Goal: Obtain resource: Obtain resource

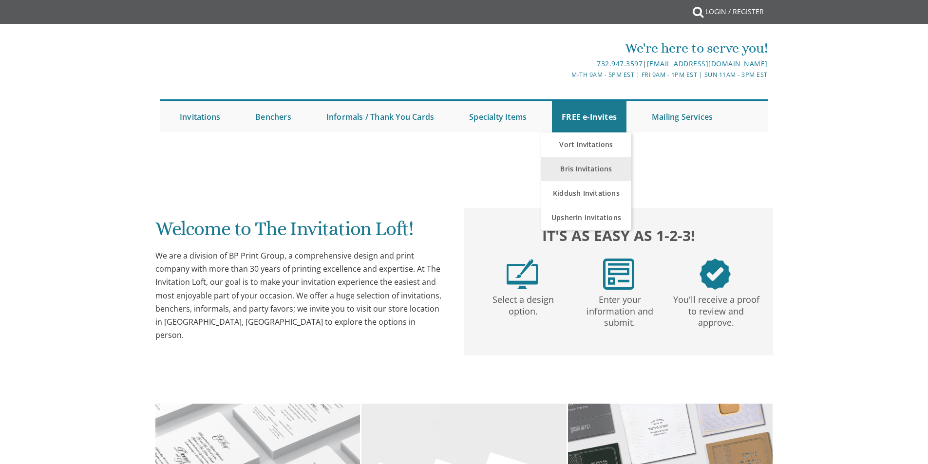
click at [579, 141] on link "Vort Invitations" at bounding box center [586, 144] width 90 height 24
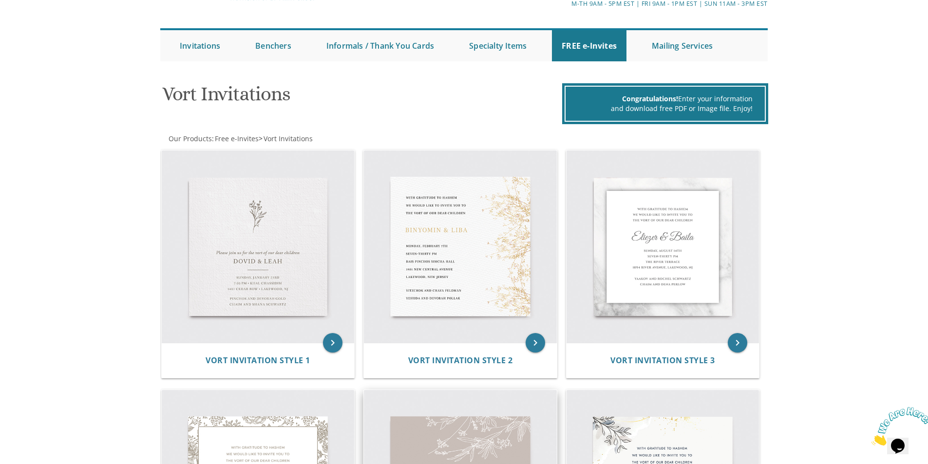
scroll to position [49, 0]
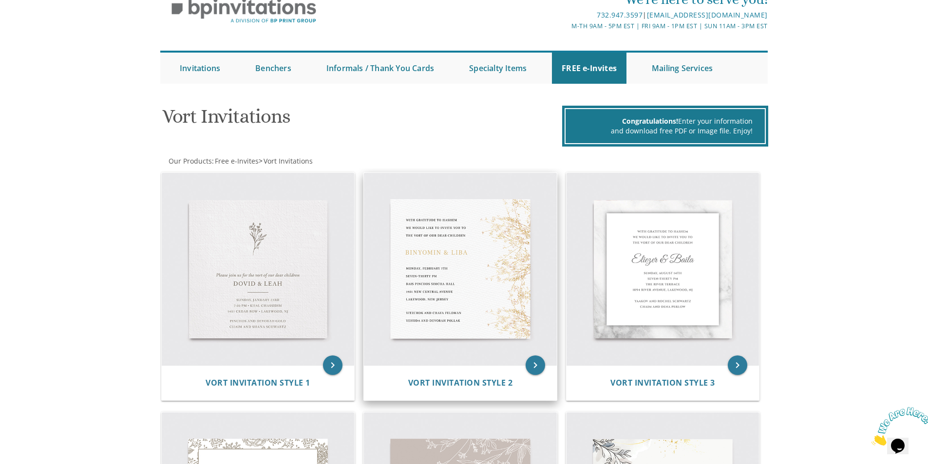
click at [421, 265] on img at bounding box center [460, 269] width 193 height 193
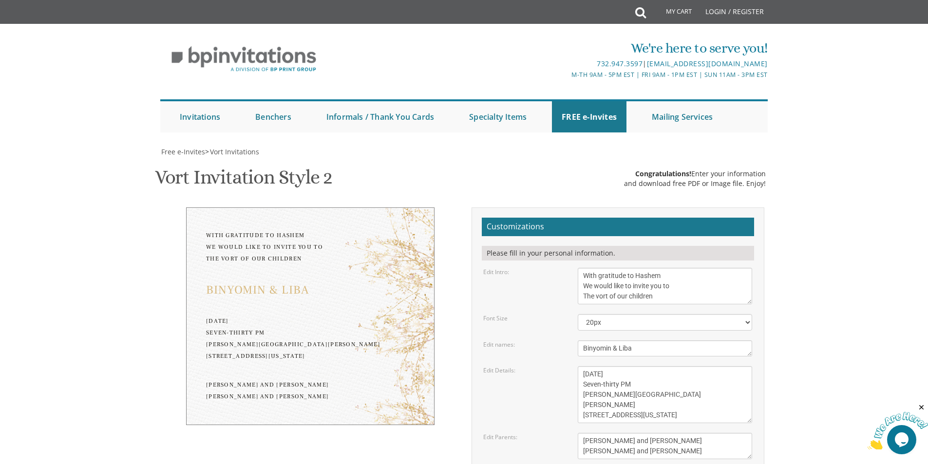
scroll to position [146, 0]
click at [673, 268] on textarea "With gratitude to Hashem We would like to invite you to The vort of our children" at bounding box center [665, 286] width 174 height 37
click at [612, 268] on textarea "With gratitude to Hashem We would like to invite you to The vort of our children" at bounding box center [665, 286] width 174 height 37
click at [871, 325] on body "My Cart Total: View Cart Item(s) Submit My Cart Total: View Cart Item(s) Login …" at bounding box center [464, 410] width 928 height 821
click at [628, 268] on textarea "With gratitude to Hashem We would like to invite you to The vort of our children" at bounding box center [665, 286] width 174 height 37
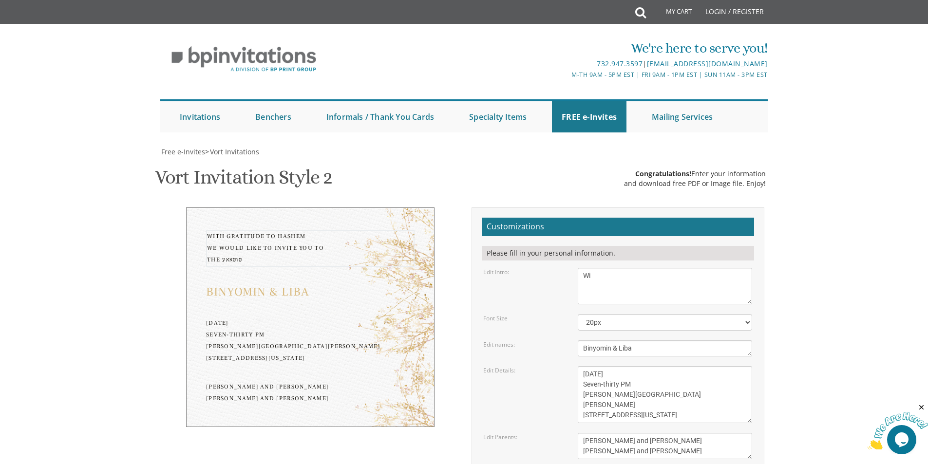
type textarea "W"
